Goal: Information Seeking & Learning: Learn about a topic

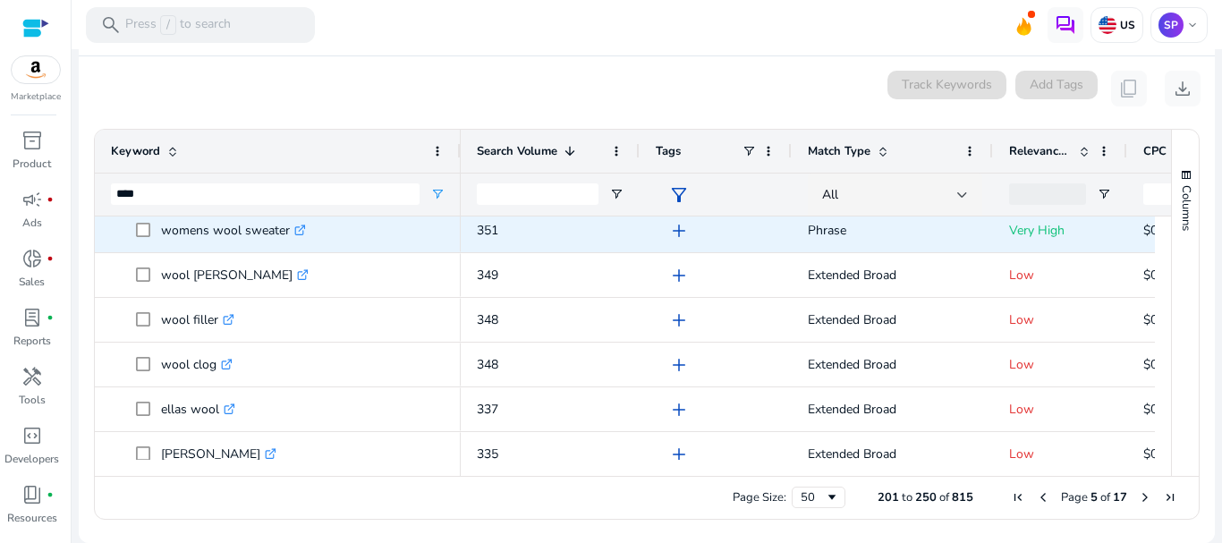
scroll to position [1027, 0]
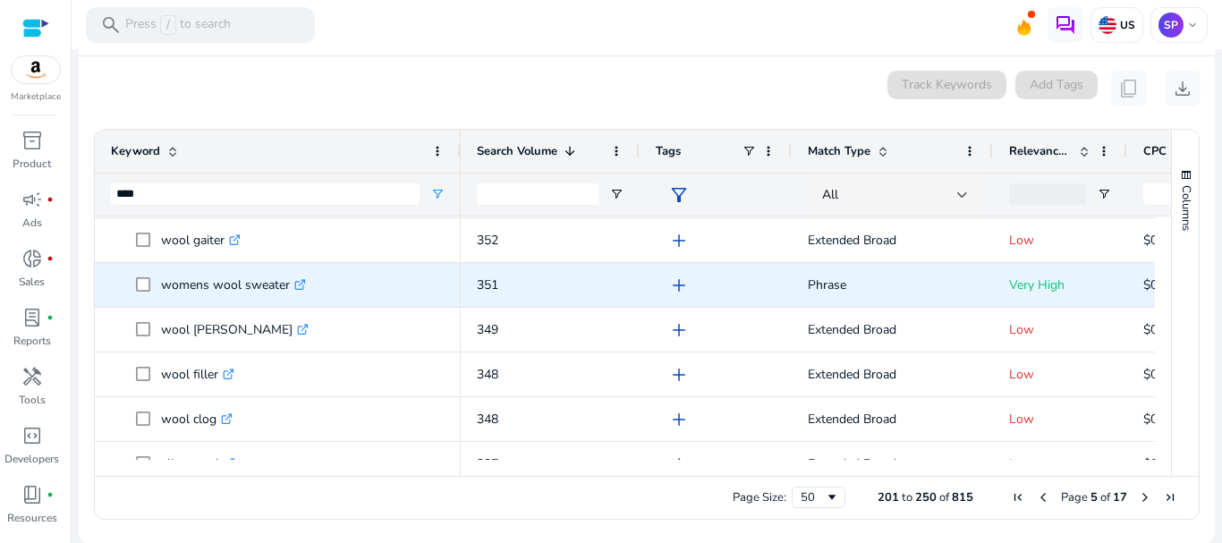
click at [305, 290] on icon ".st0{fill:#2c8af8}" at bounding box center [300, 285] width 12 height 12
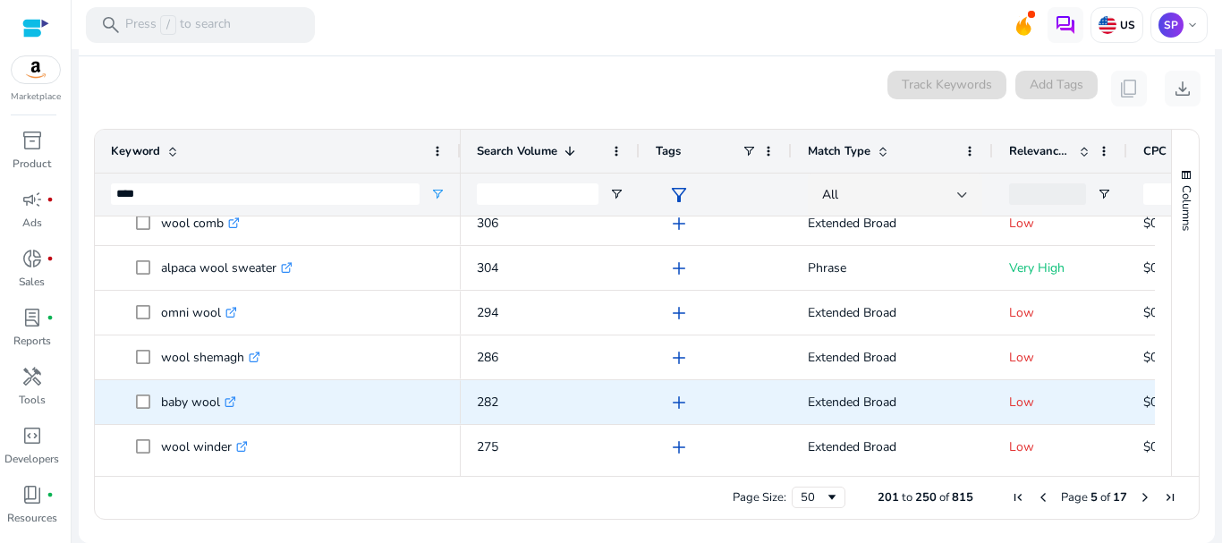
scroll to position [0, 0]
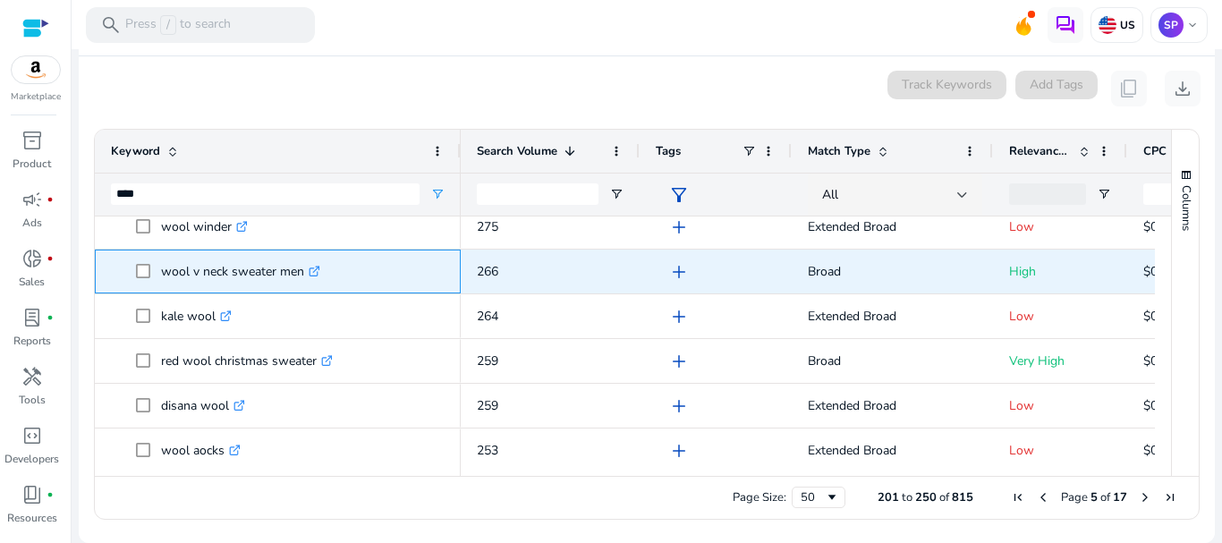
click at [311, 271] on icon ".st0{fill:#2c8af8}" at bounding box center [315, 272] width 12 height 12
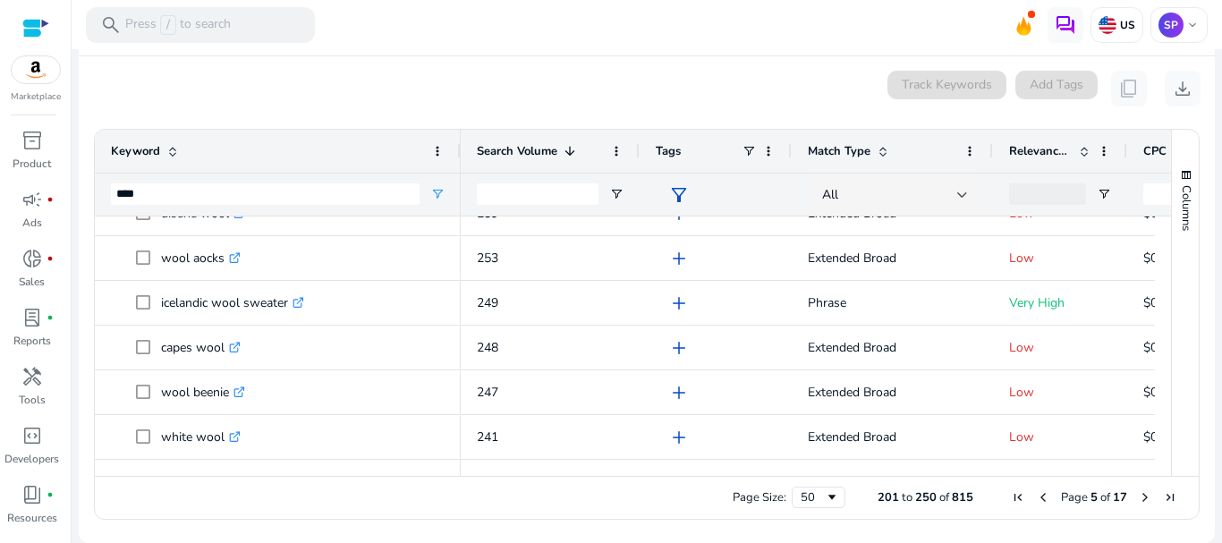
click at [1138, 499] on span "Next Page" at bounding box center [1145, 497] width 14 height 14
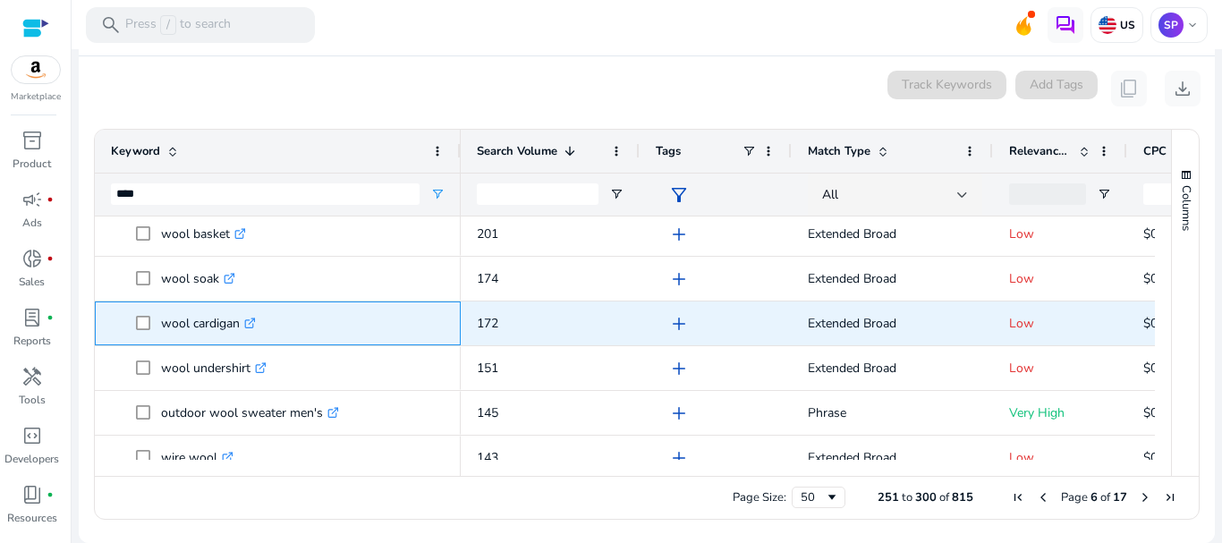
click at [251, 324] on icon ".st0{fill:#2c8af8}" at bounding box center [250, 324] width 12 height 12
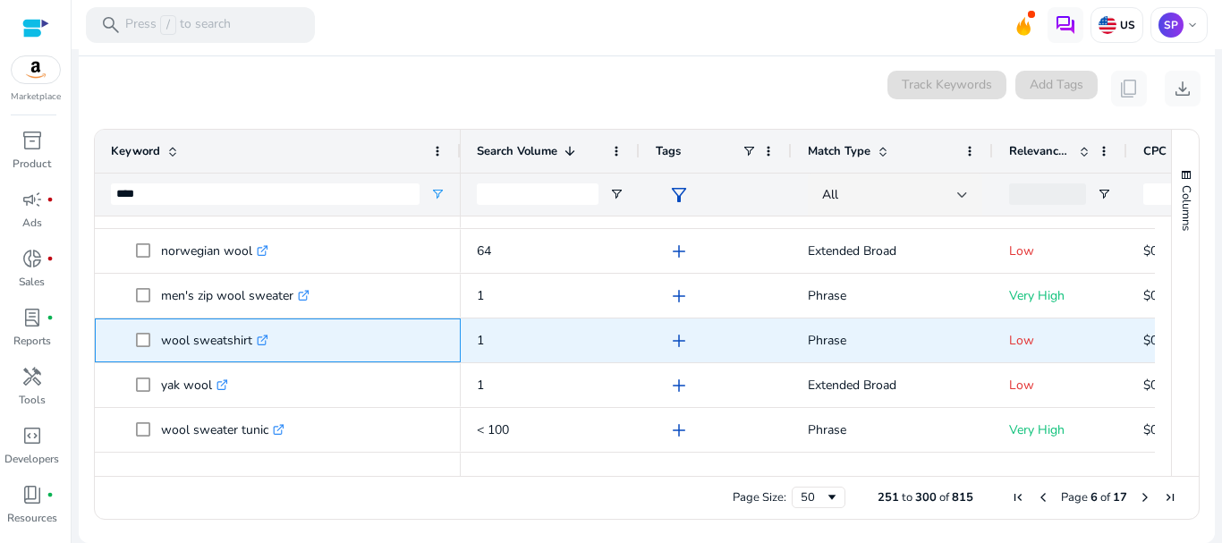
click at [264, 344] on icon ".st0{fill:#2c8af8}" at bounding box center [263, 341] width 12 height 12
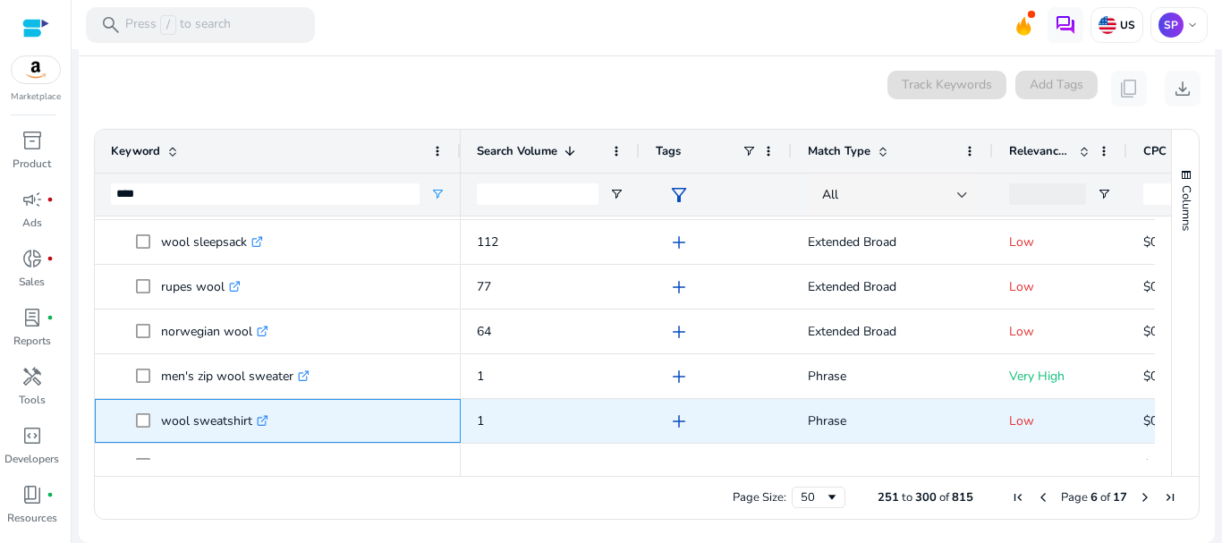
click at [264, 422] on icon ".st0{fill:#2c8af8}" at bounding box center [263, 421] width 12 height 12
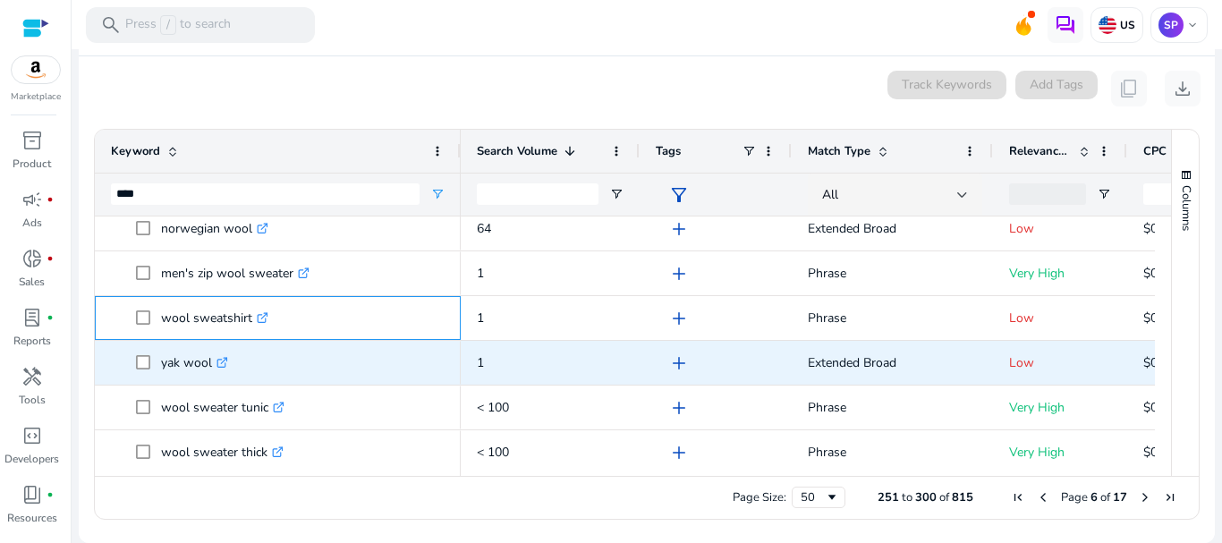
scroll to position [690, 0]
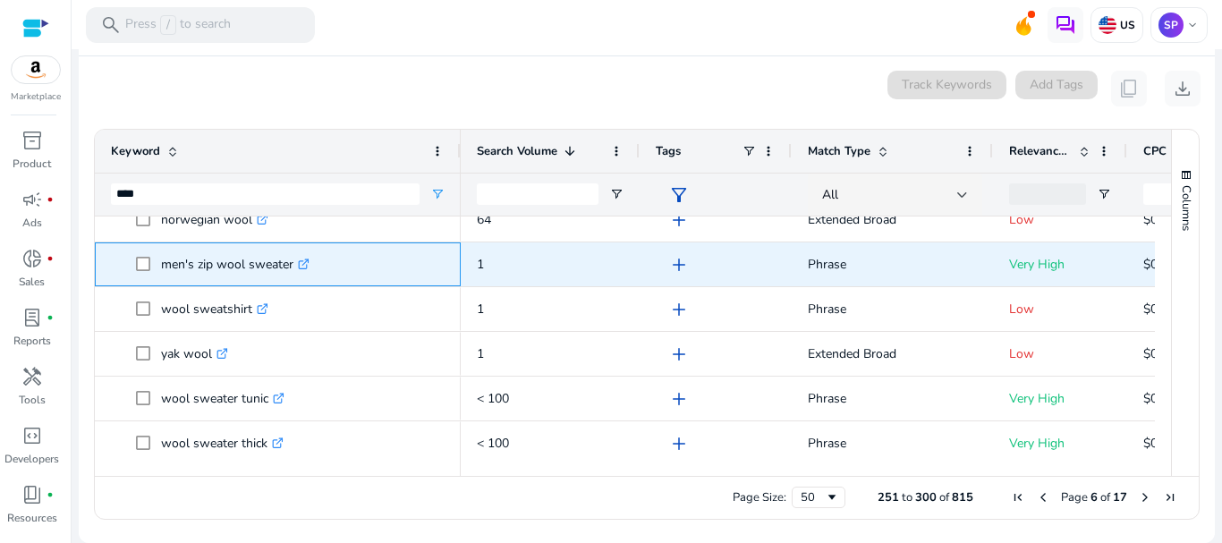
click at [308, 260] on icon ".st0{fill:#2c8af8}" at bounding box center [304, 265] width 12 height 12
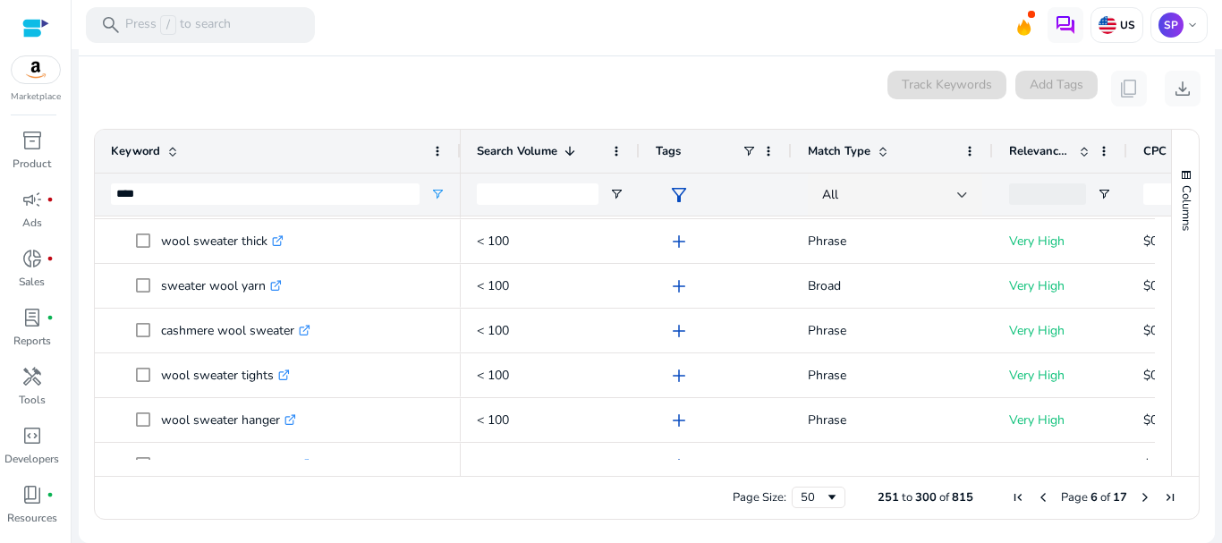
scroll to position [1290, 0]
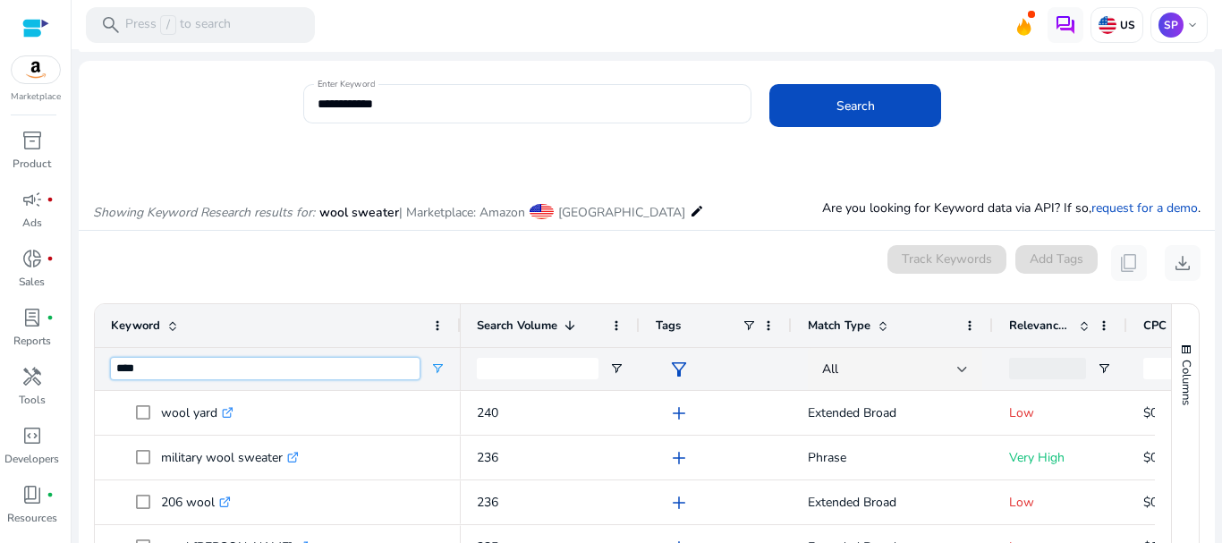
click at [253, 370] on input "****" at bounding box center [265, 368] width 309 height 21
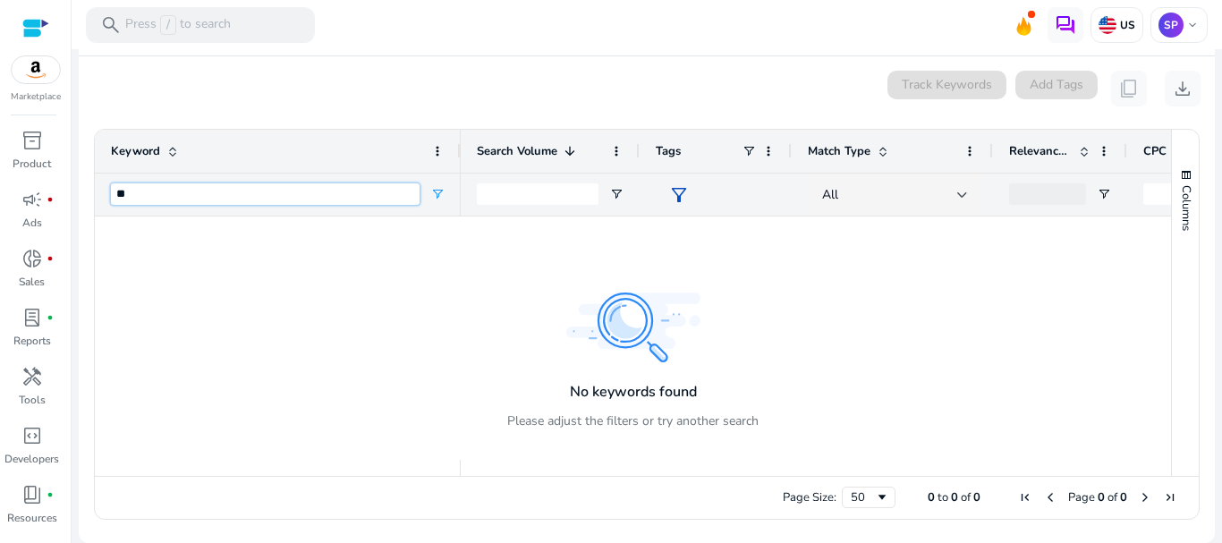
type input "*"
type input "***"
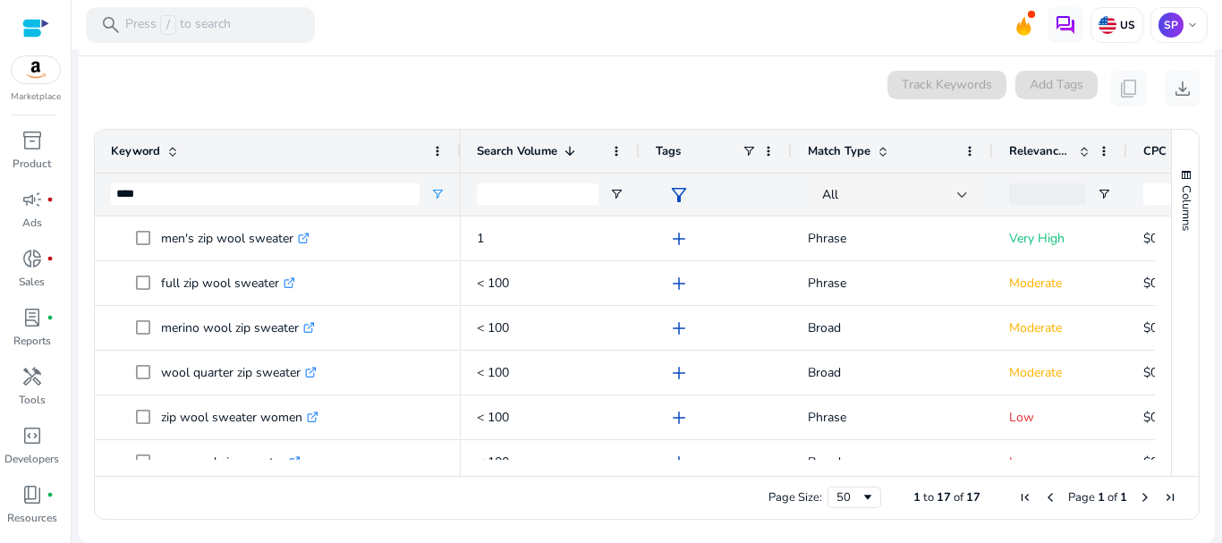
click at [536, 163] on div "Search Volume 1" at bounding box center [540, 151] width 127 height 34
click at [538, 151] on span "Search Volume" at bounding box center [517, 151] width 81 height 16
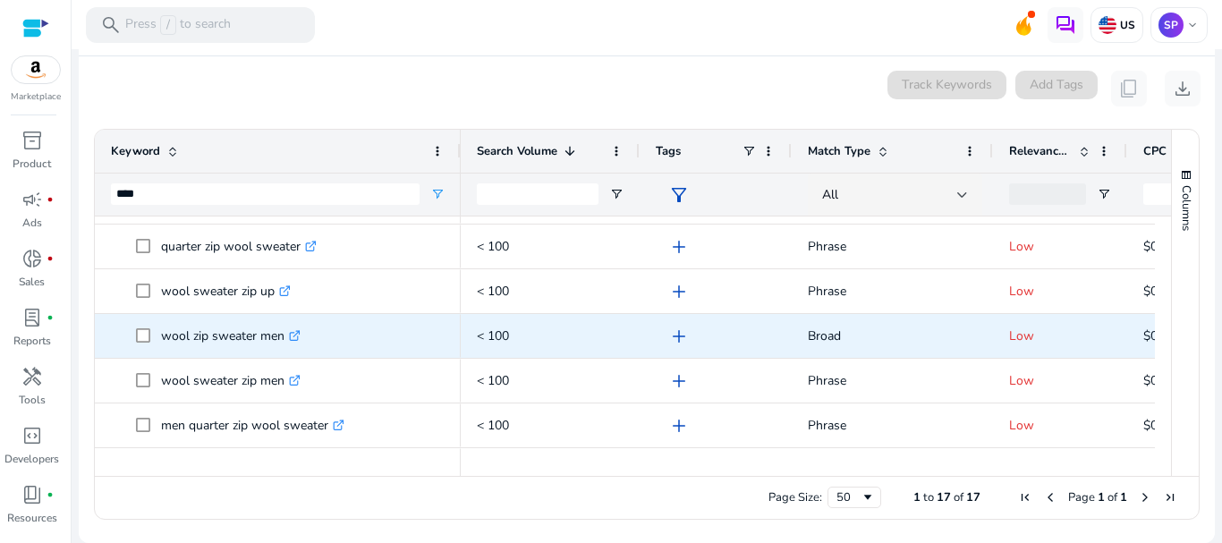
scroll to position [261, 0]
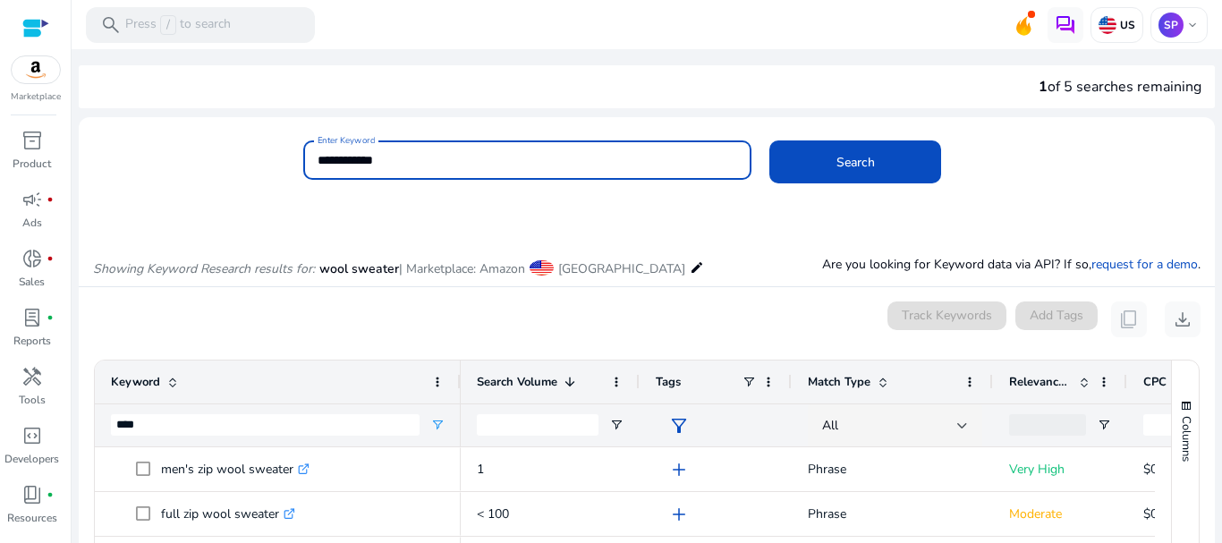
click at [345, 163] on input "**********" at bounding box center [528, 160] width 420 height 20
type input "**********"
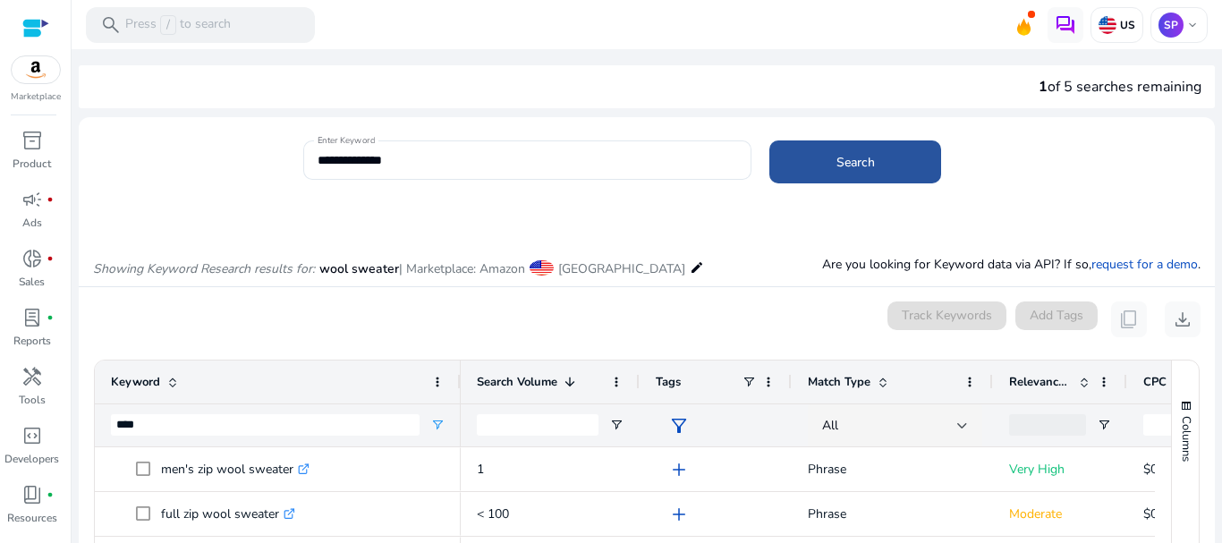
click at [802, 169] on span at bounding box center [855, 161] width 172 height 43
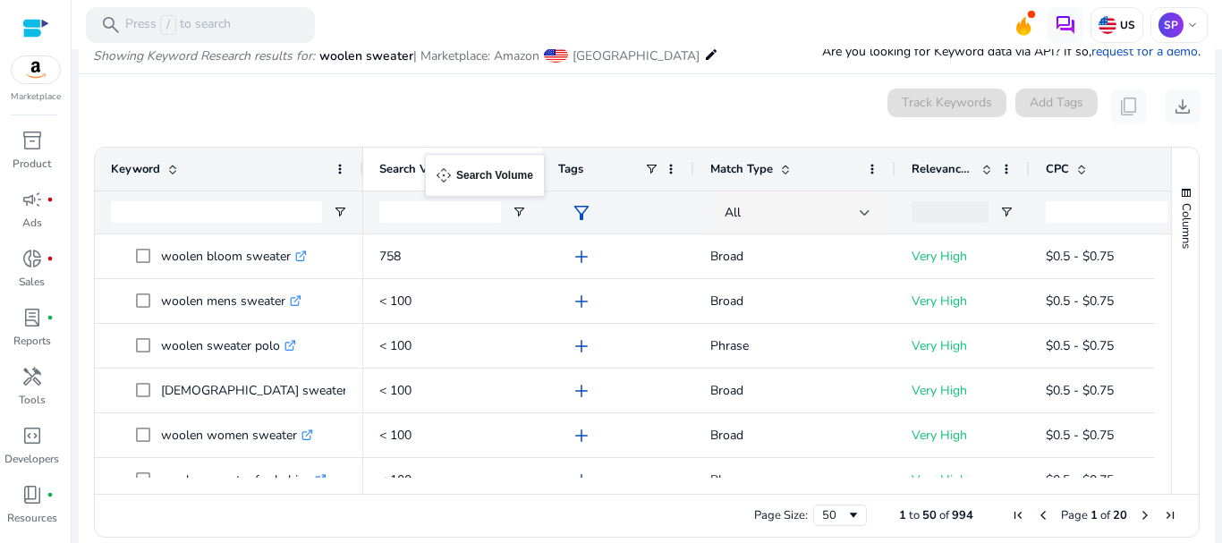
drag, startPoint x: 891, startPoint y: 168, endPoint x: 429, endPoint y: 165, distance: 461.7
click at [239, 173] on div "Keyword" at bounding box center [219, 169] width 217 height 34
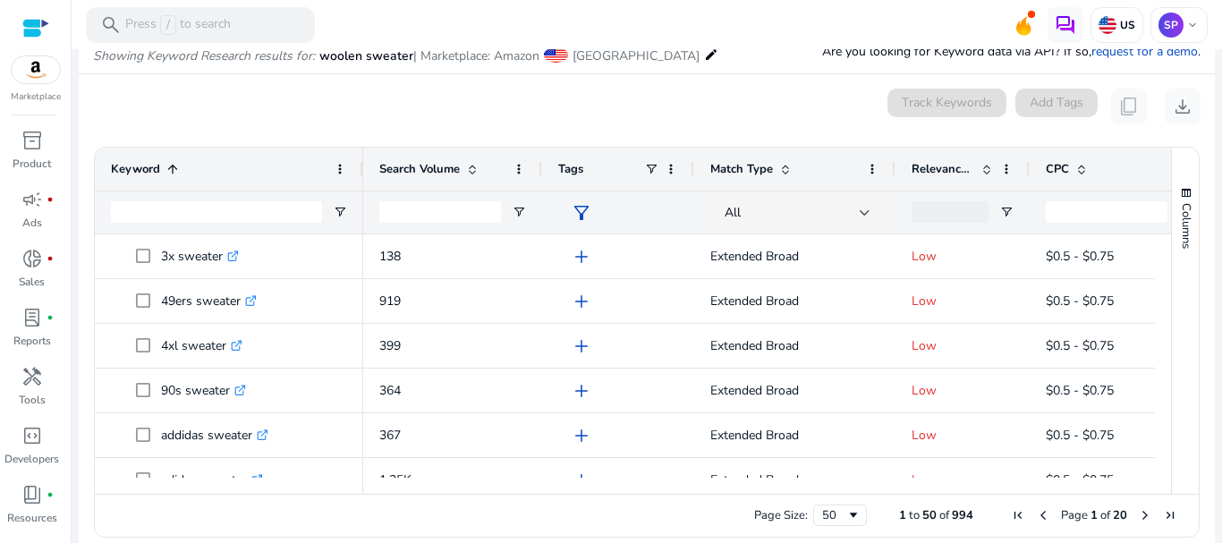
click at [239, 173] on div "Keyword 1" at bounding box center [219, 169] width 217 height 34
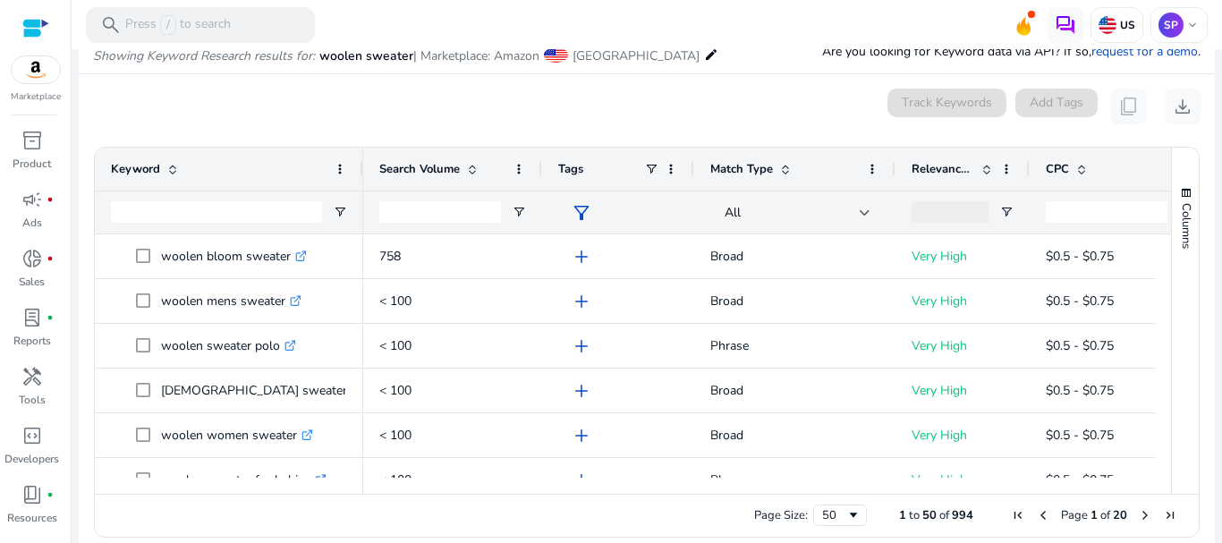
click at [239, 173] on div "Keyword" at bounding box center [219, 169] width 217 height 34
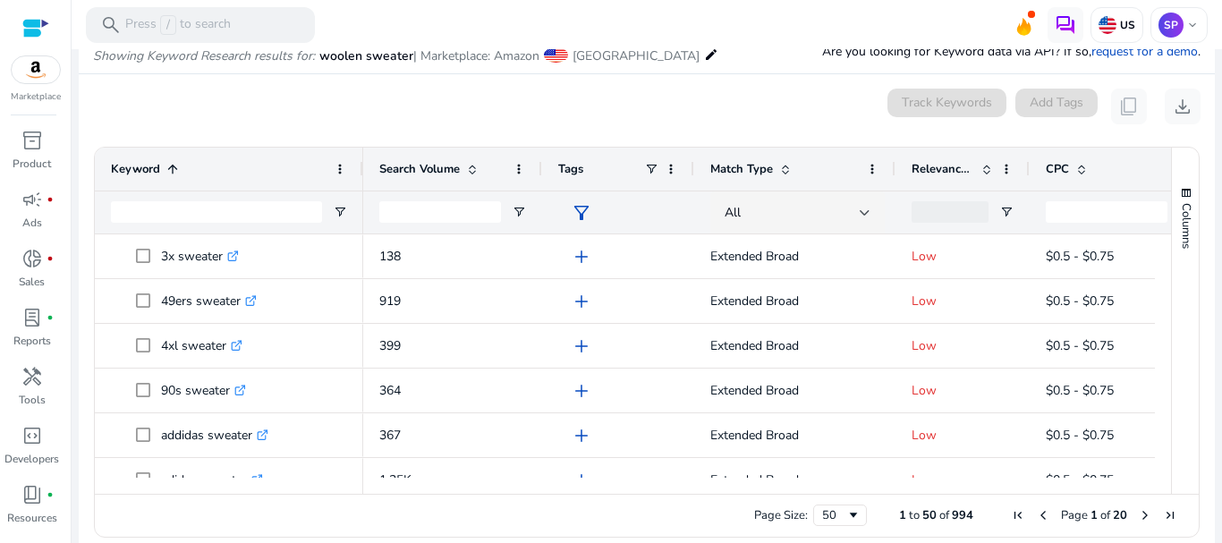
click at [239, 173] on div "Keyword 1" at bounding box center [219, 169] width 217 height 34
click at [469, 179] on div "Search Volume" at bounding box center [442, 169] width 127 height 34
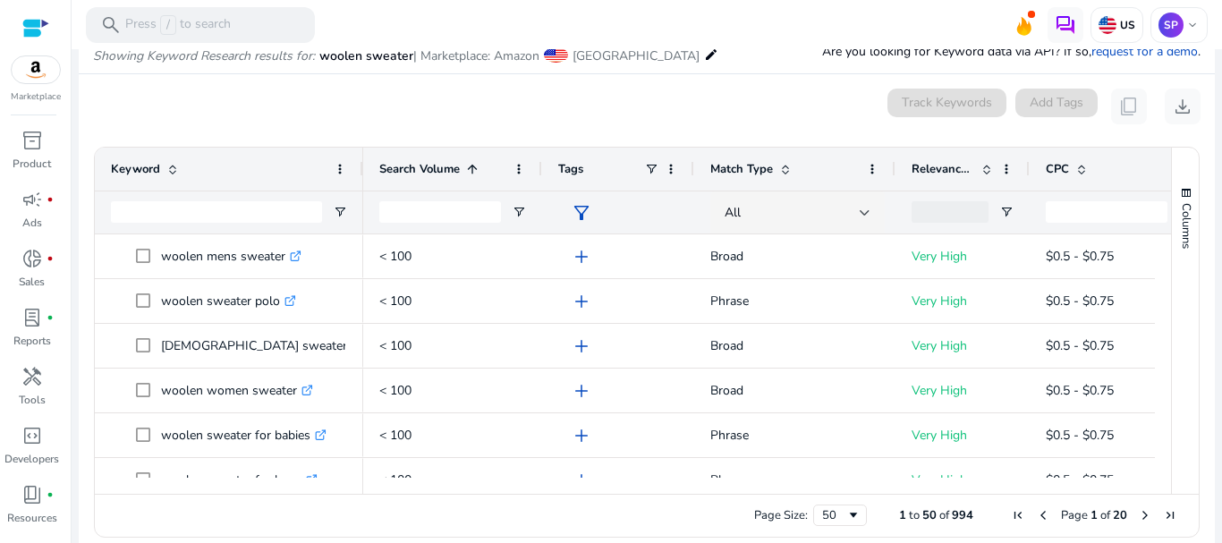
click at [469, 179] on div "Search Volume 1" at bounding box center [442, 169] width 127 height 34
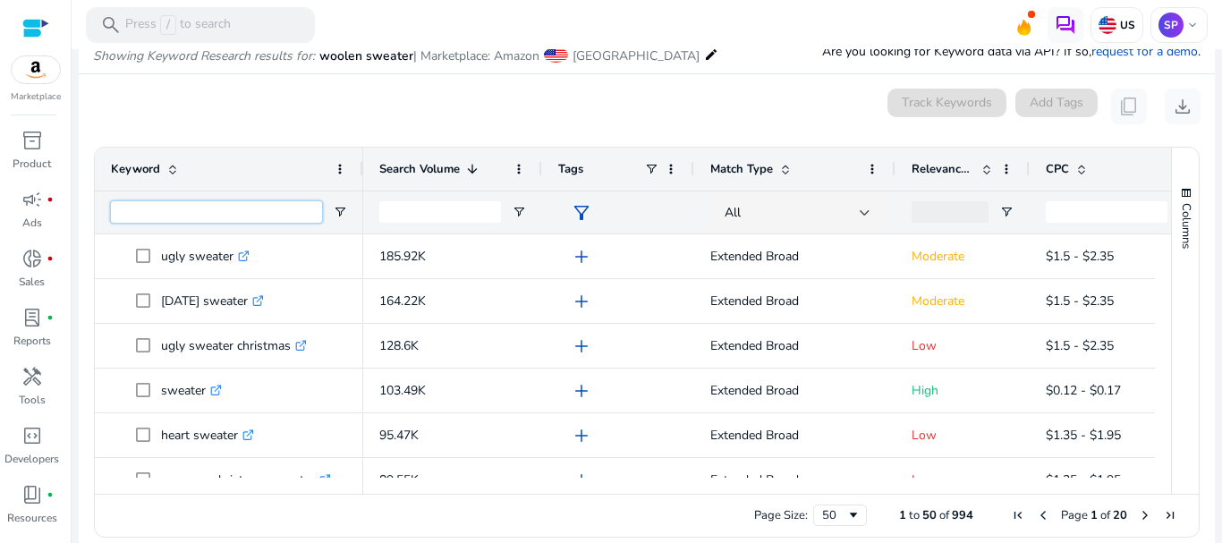
click at [201, 220] on input "Keyword Filter Input" at bounding box center [216, 211] width 211 height 21
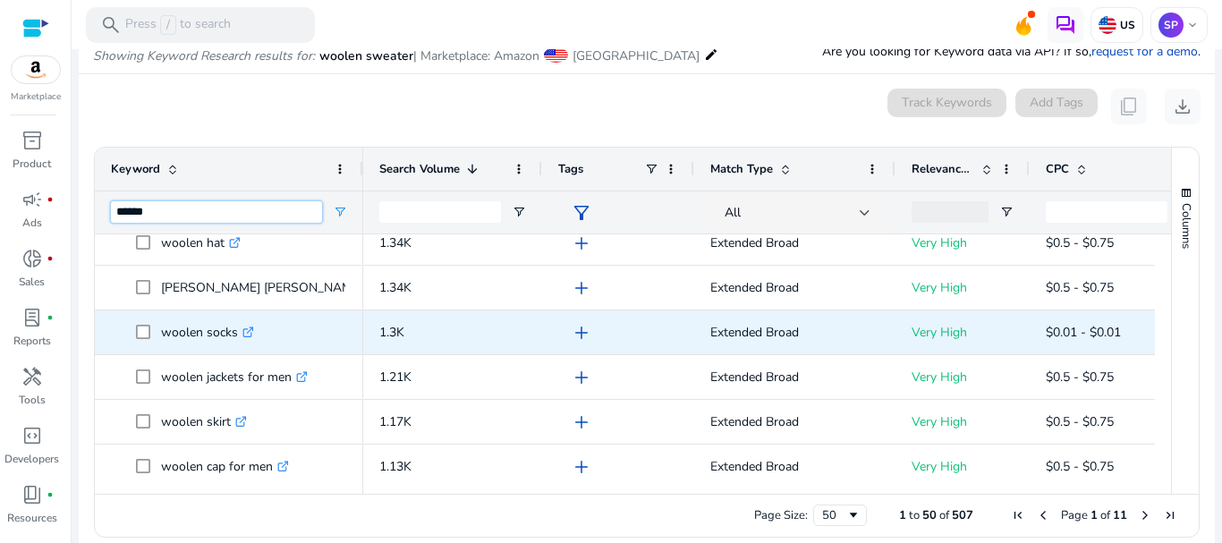
scroll to position [193, 0]
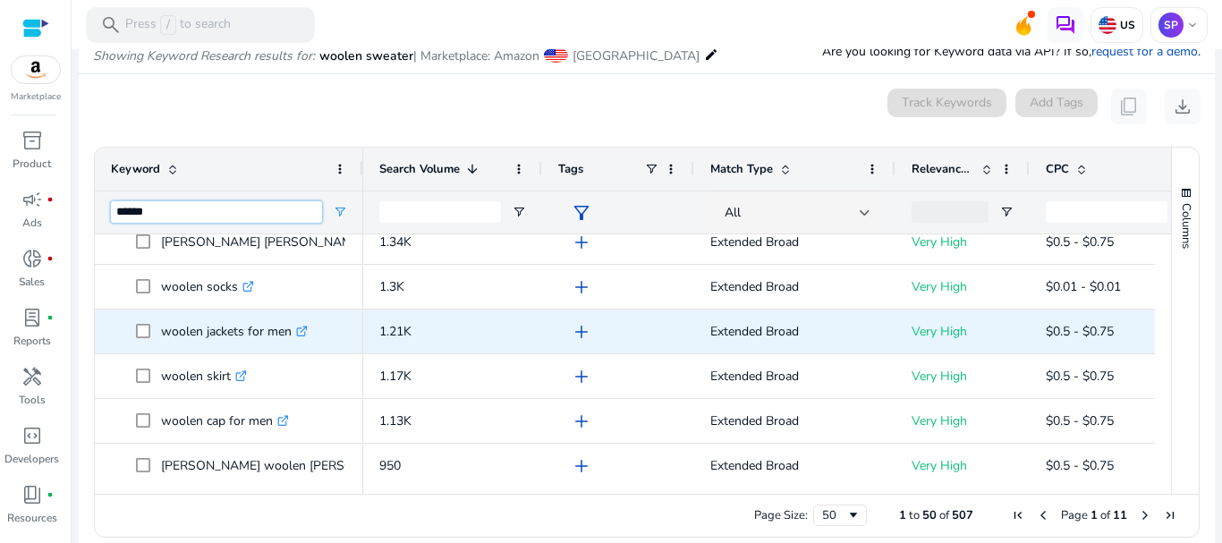
type input "******"
click at [305, 333] on icon ".st0{fill:#2c8af8}" at bounding box center [302, 332] width 12 height 12
drag, startPoint x: 152, startPoint y: 336, endPoint x: 293, endPoint y: 338, distance: 141.4
click at [293, 338] on span "woolen jackets for men .st0{fill:#2c8af8}" at bounding box center [241, 331] width 211 height 37
copy span "woolen jackets for men"
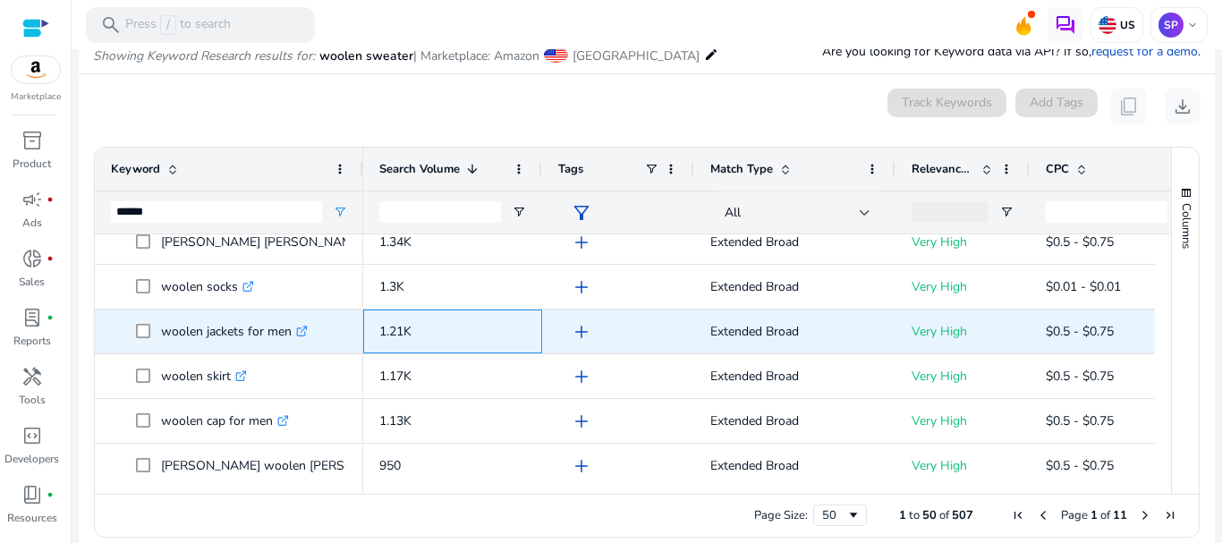
drag, startPoint x: 379, startPoint y: 330, endPoint x: 414, endPoint y: 334, distance: 35.1
click at [414, 334] on p "1.21K" at bounding box center [452, 331] width 147 height 37
copy span "1.21K"
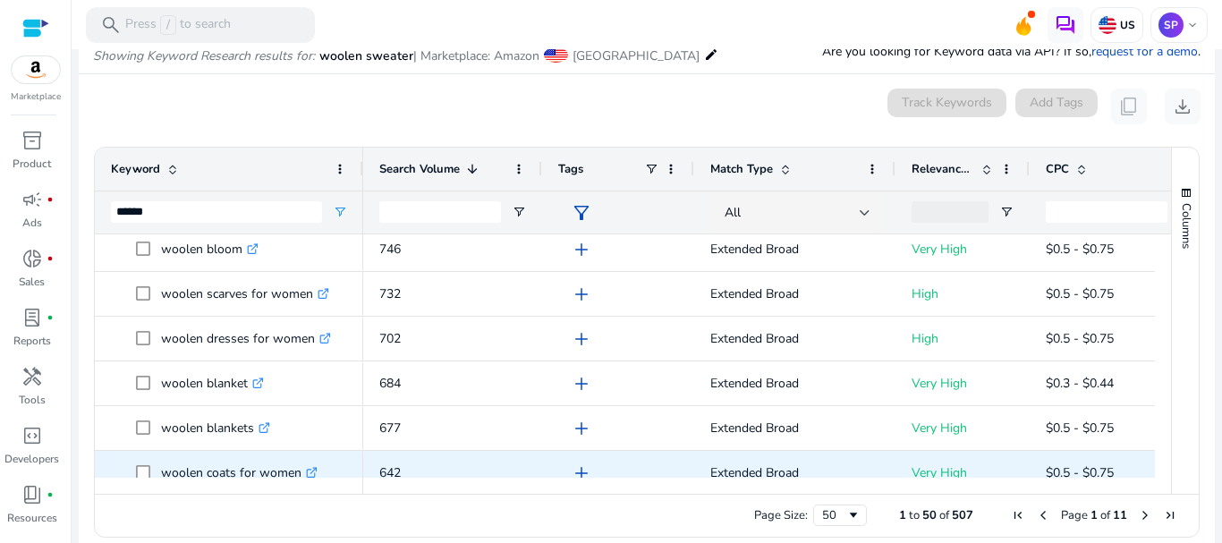
scroll to position [805, 0]
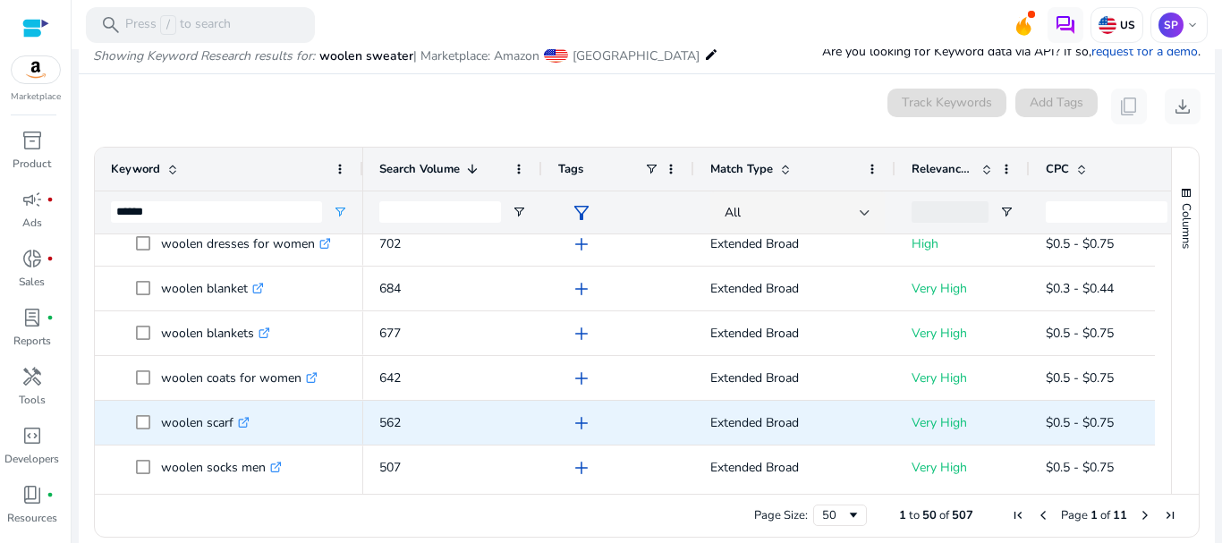
scroll to position [821, 0]
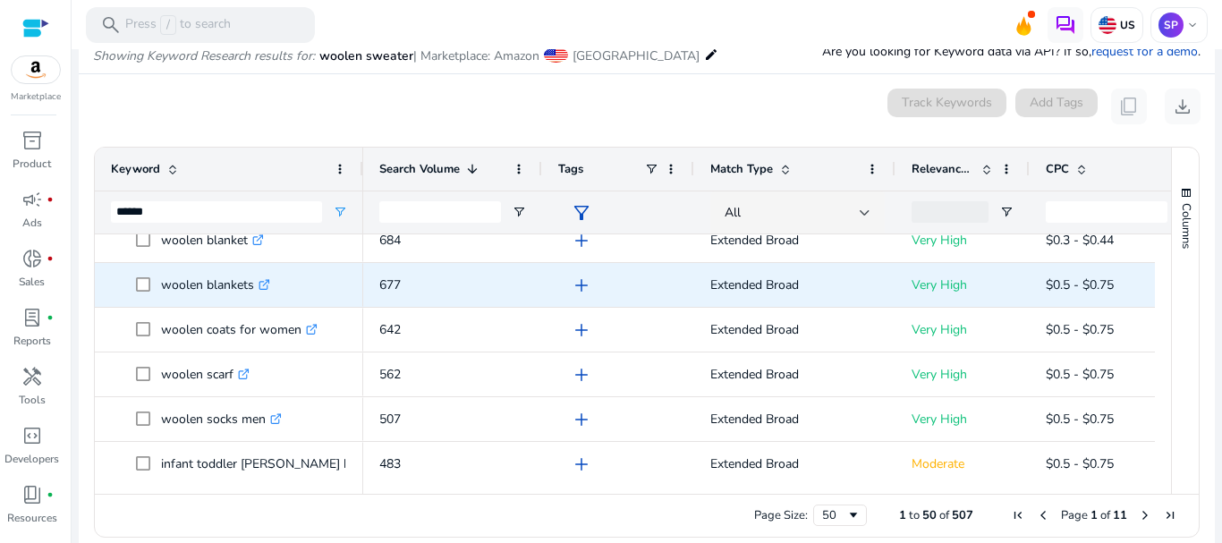
click at [268, 290] on icon ".st0{fill:#2c8af8}" at bounding box center [265, 285] width 12 height 12
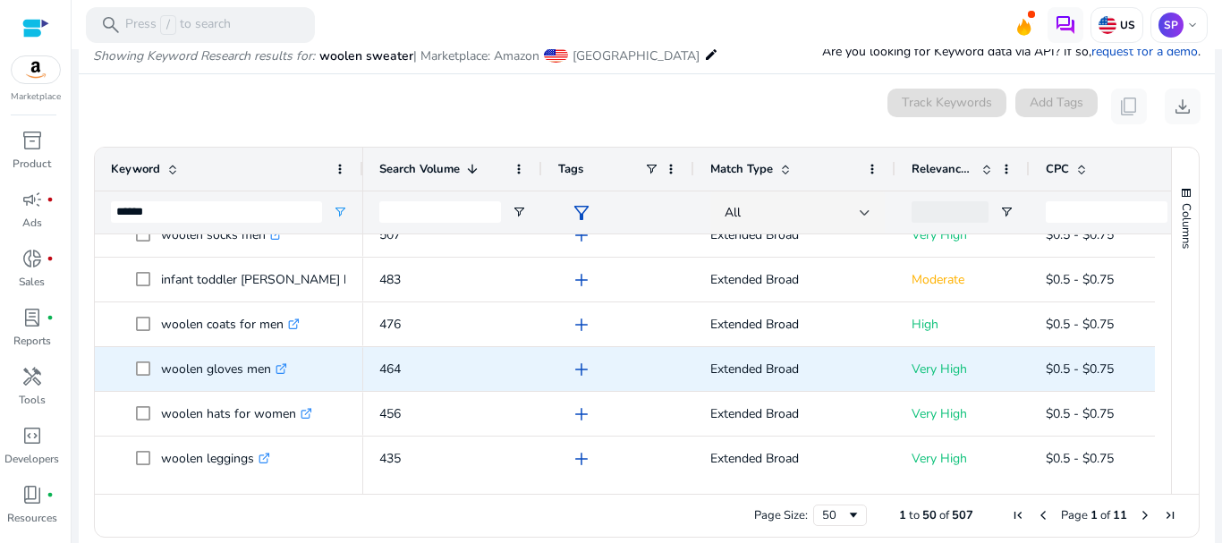
scroll to position [0, 0]
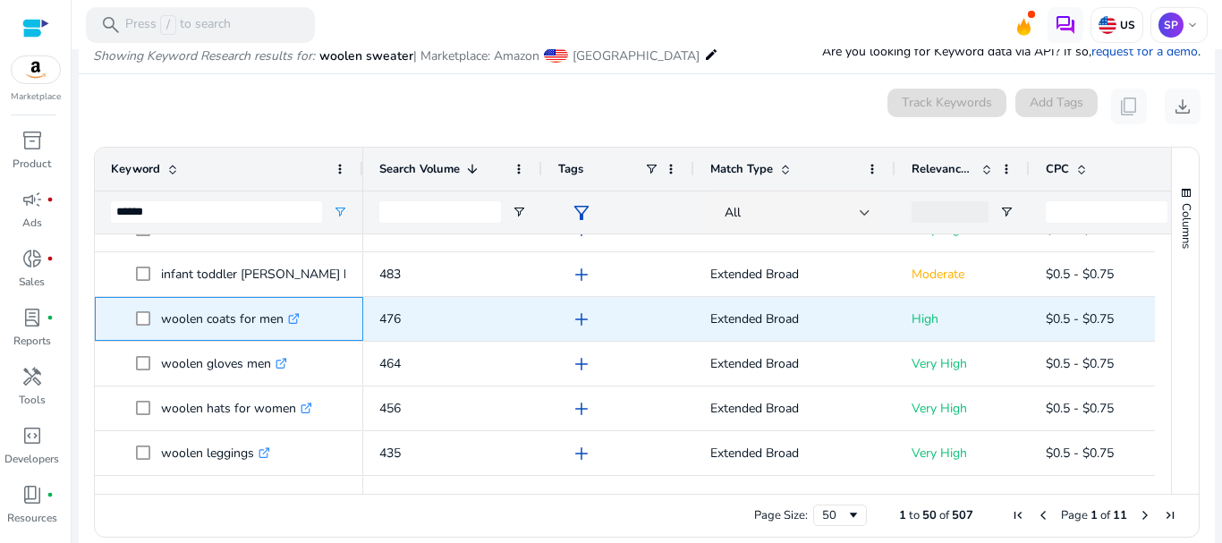
click at [292, 315] on icon at bounding box center [293, 319] width 9 height 9
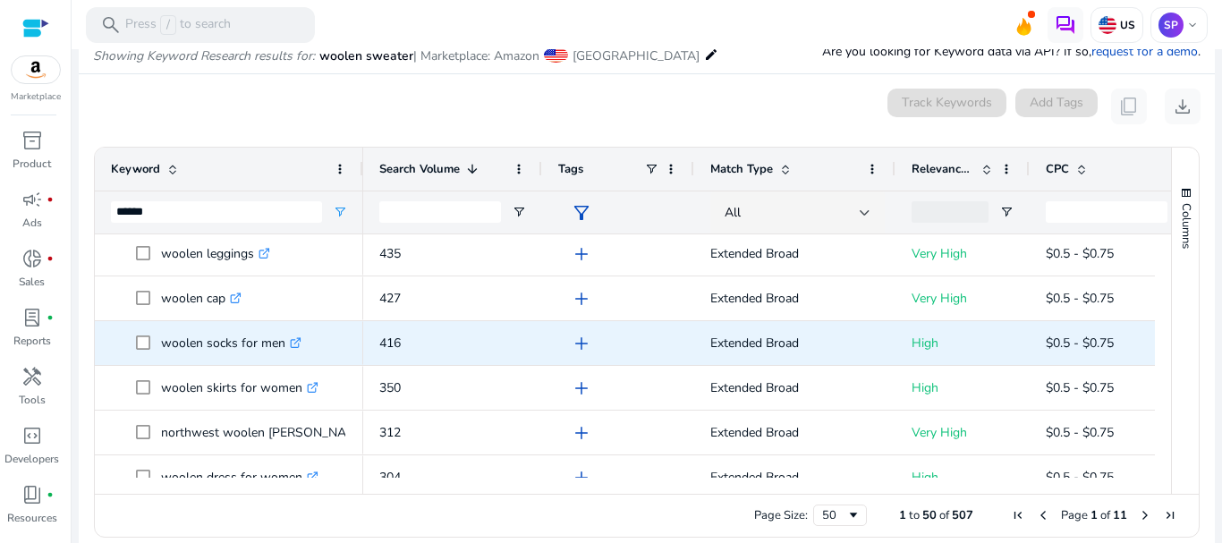
scroll to position [1212, 0]
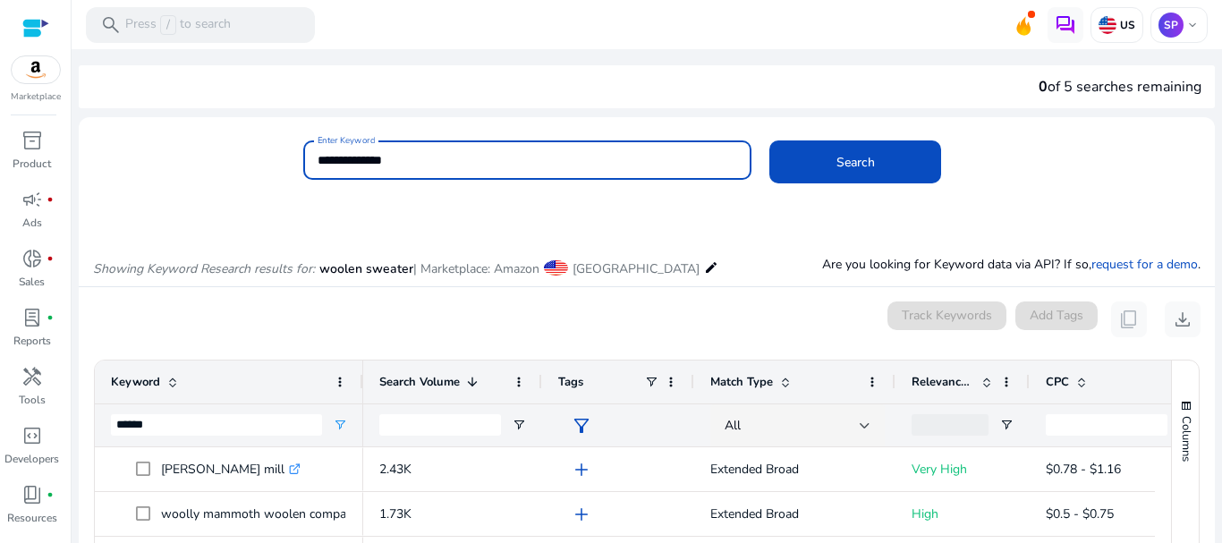
click at [411, 164] on input "**********" at bounding box center [528, 160] width 420 height 20
type input "*"
type input "**********"
click at [769, 140] on button "Search" at bounding box center [855, 161] width 172 height 43
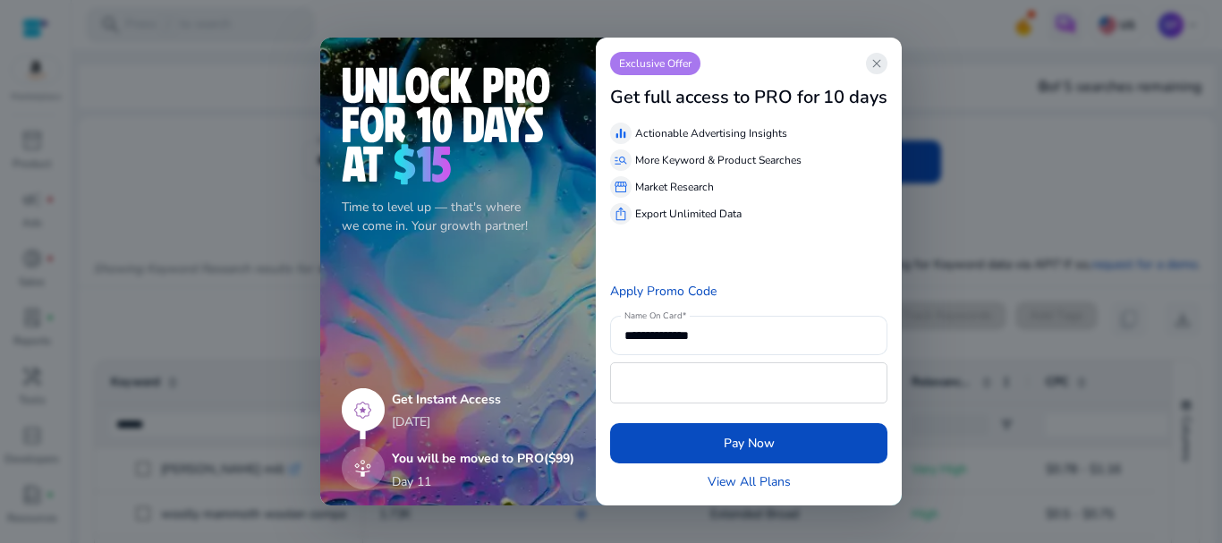
click at [879, 61] on span "close" at bounding box center [877, 63] width 14 height 14
